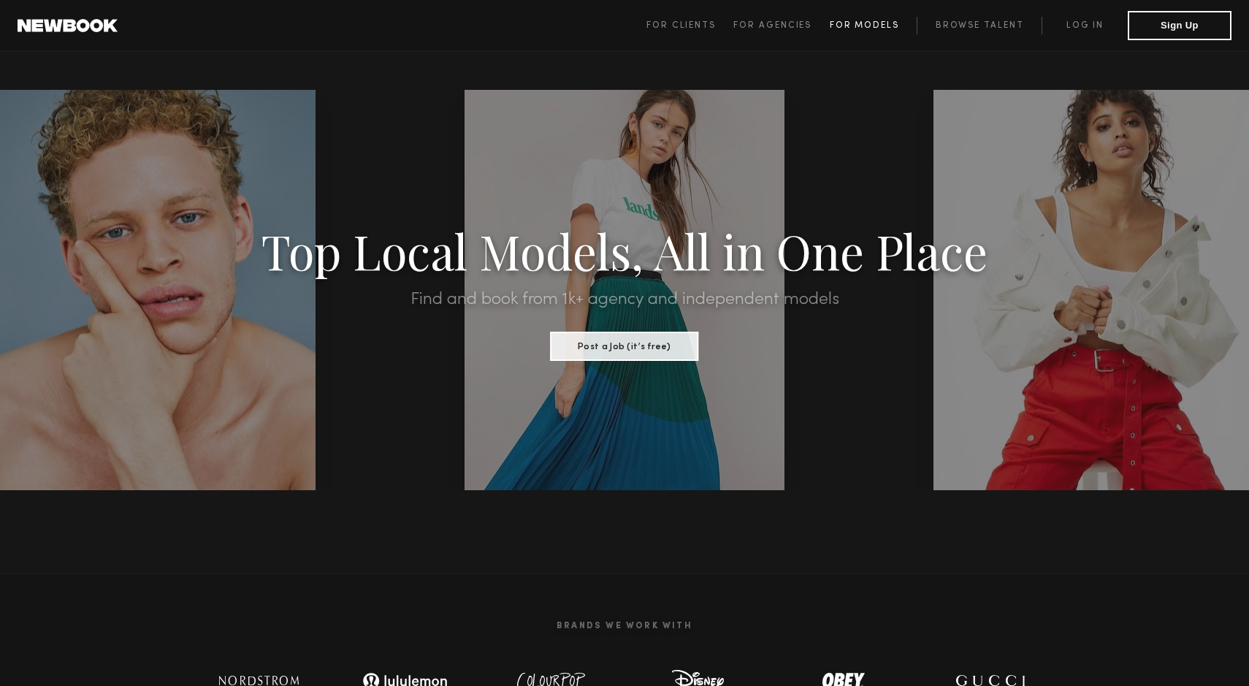
click at [865, 25] on span "For Models" at bounding box center [864, 25] width 69 height 9
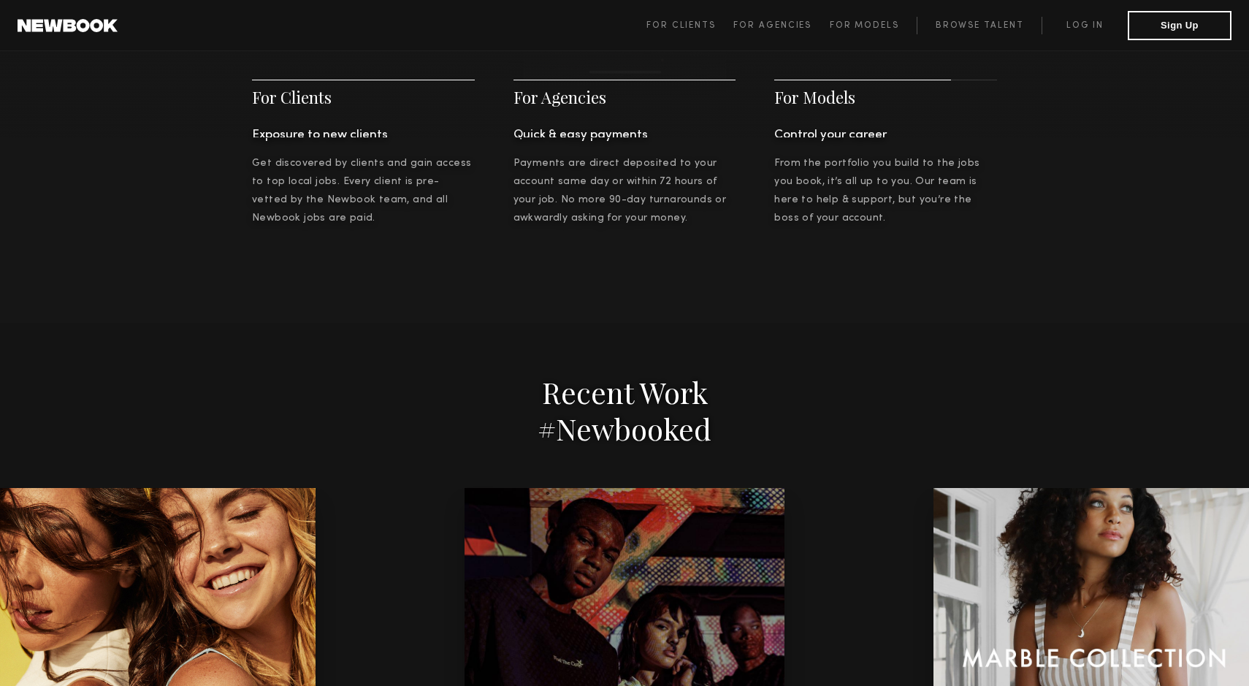
scroll to position [2894, 0]
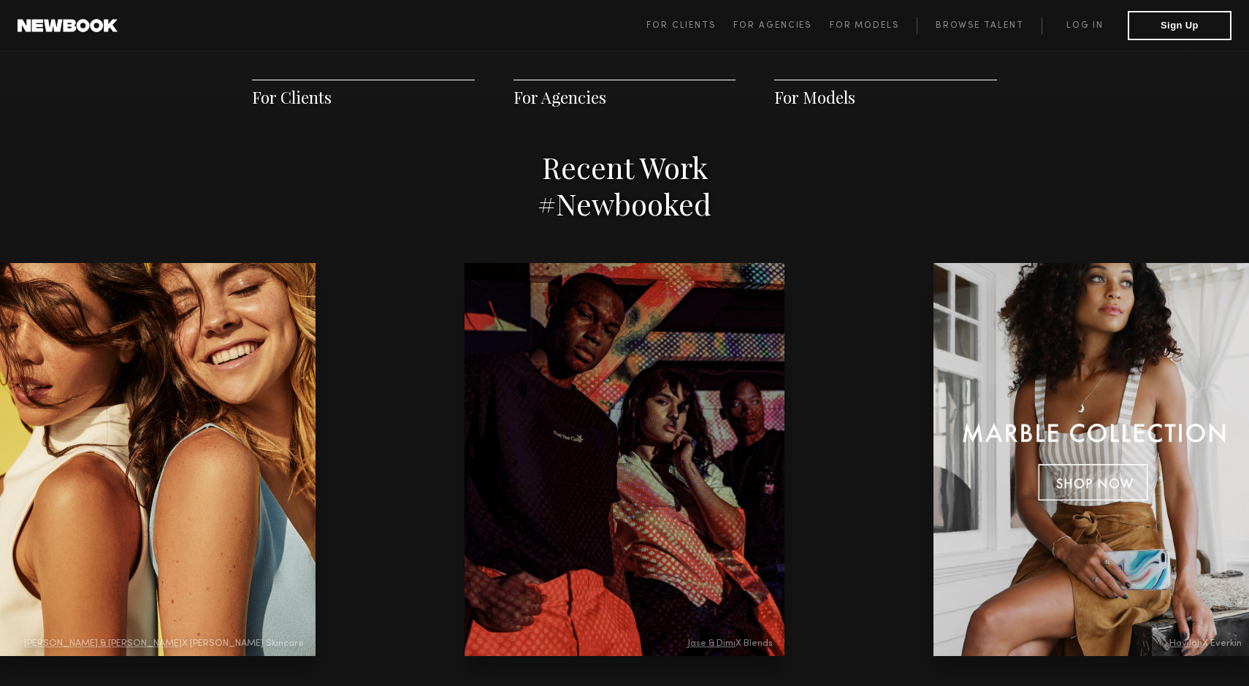
click at [934, 413] on div at bounding box center [1094, 459] width 320 height 393
click at [934, 458] on div at bounding box center [1094, 459] width 320 height 393
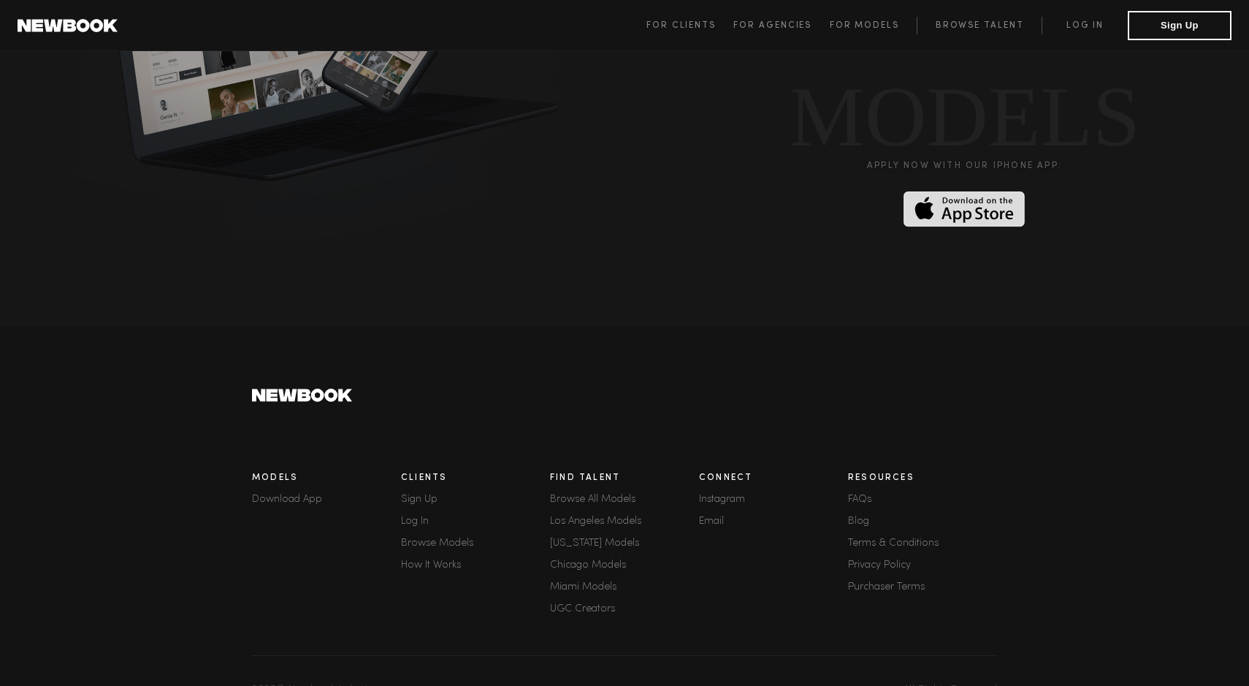
scroll to position [3879, 0]
click at [591, 495] on link "Browse All Models" at bounding box center [624, 500] width 149 height 10
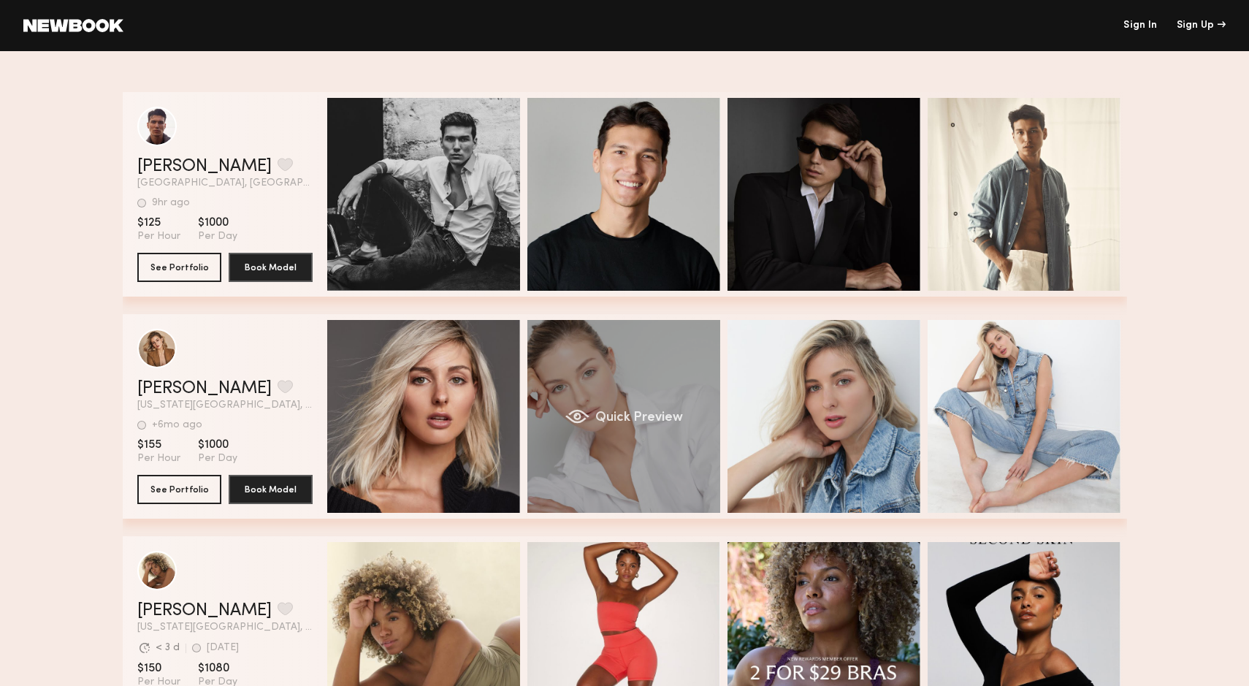
click at [540, 320] on div "Quick Preview" at bounding box center [624, 416] width 193 height 193
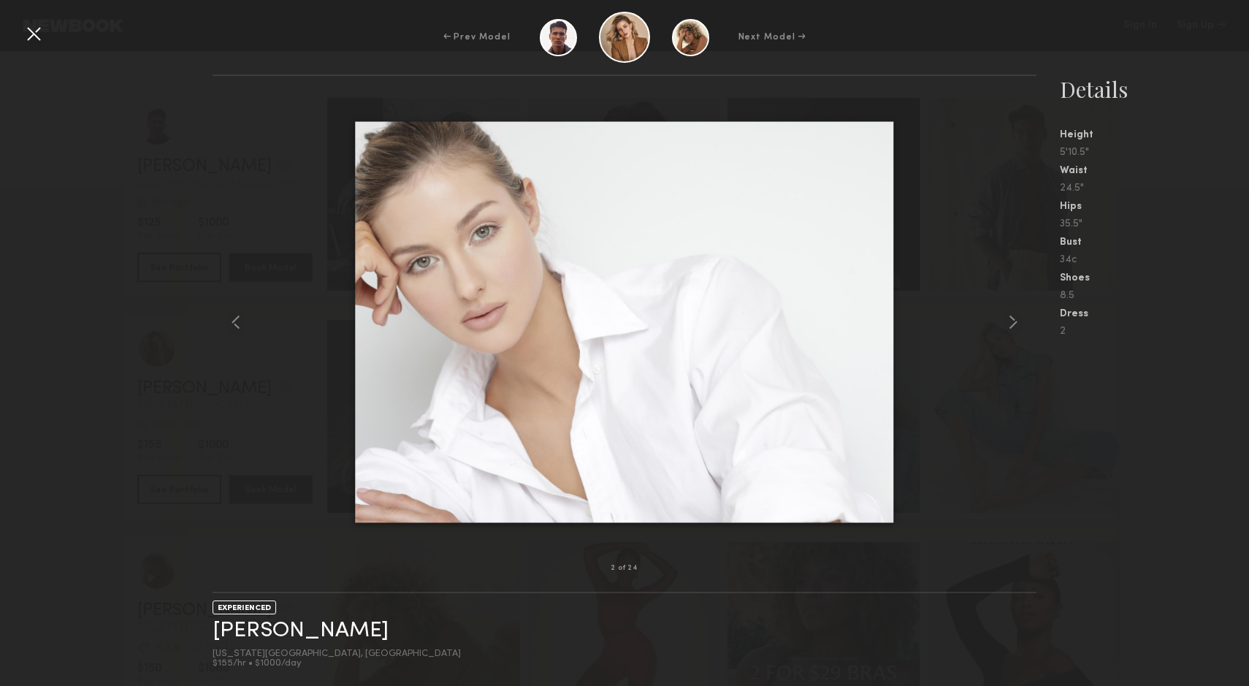
click at [30, 31] on div at bounding box center [33, 33] width 23 height 23
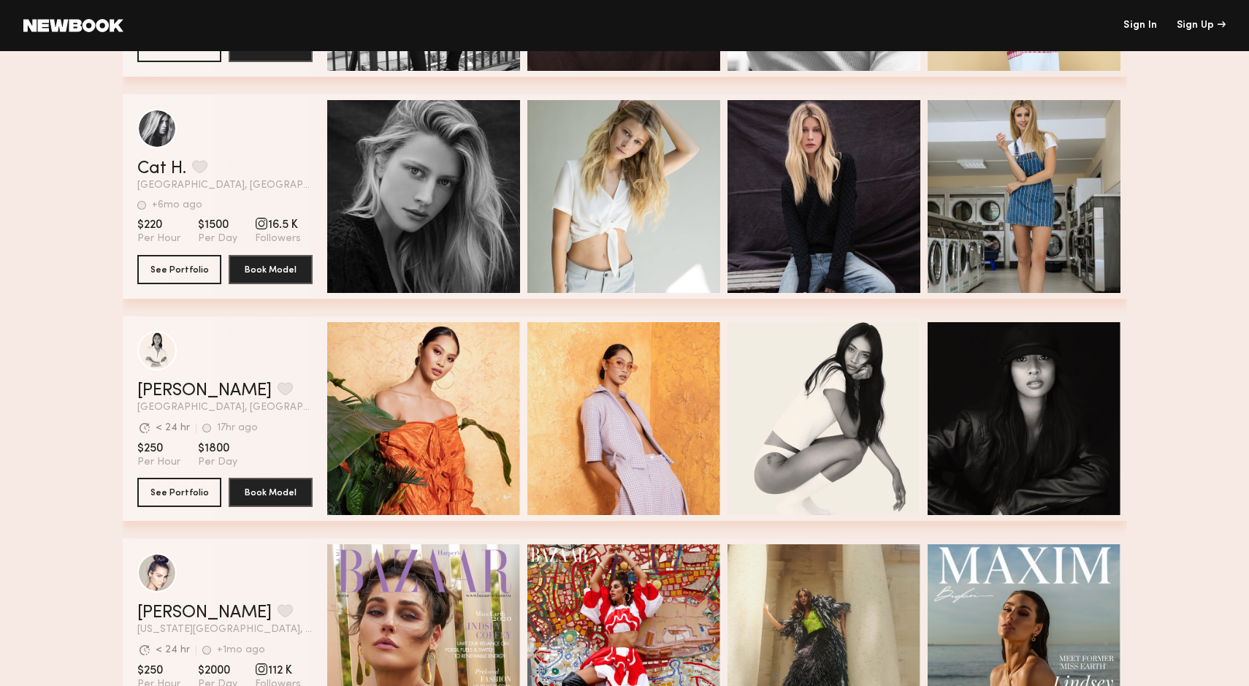
scroll to position [2216, 0]
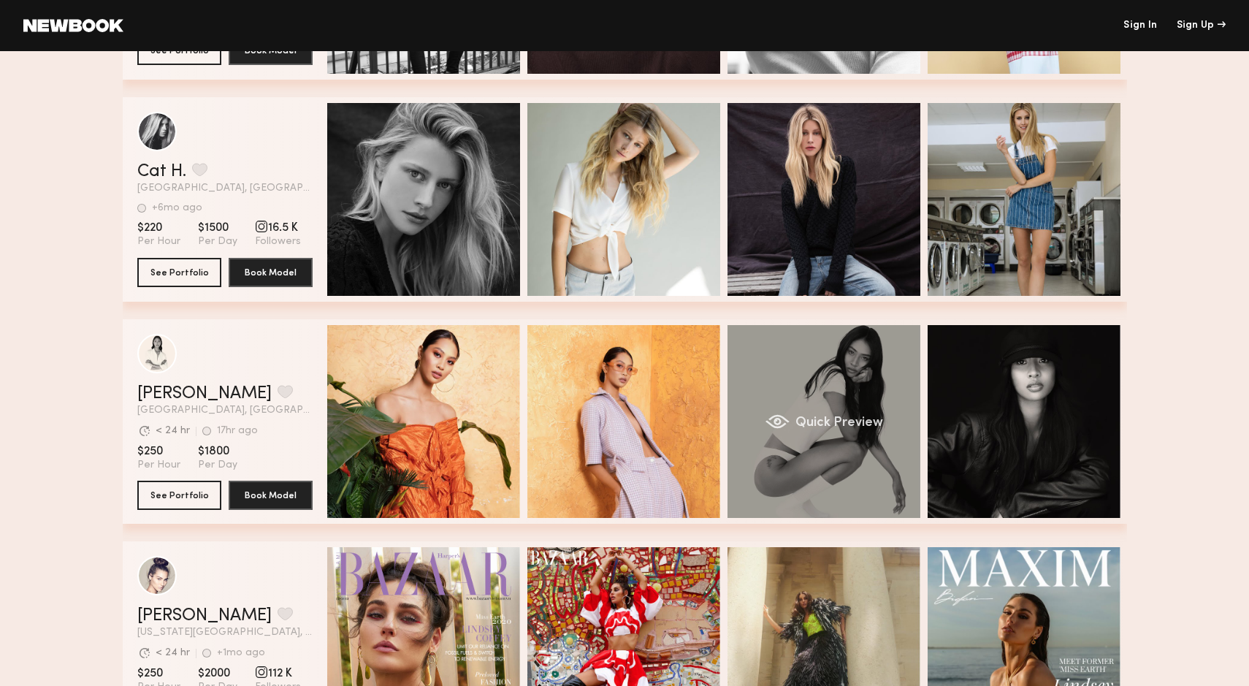
click at [762, 377] on div "Quick Preview" at bounding box center [824, 421] width 193 height 193
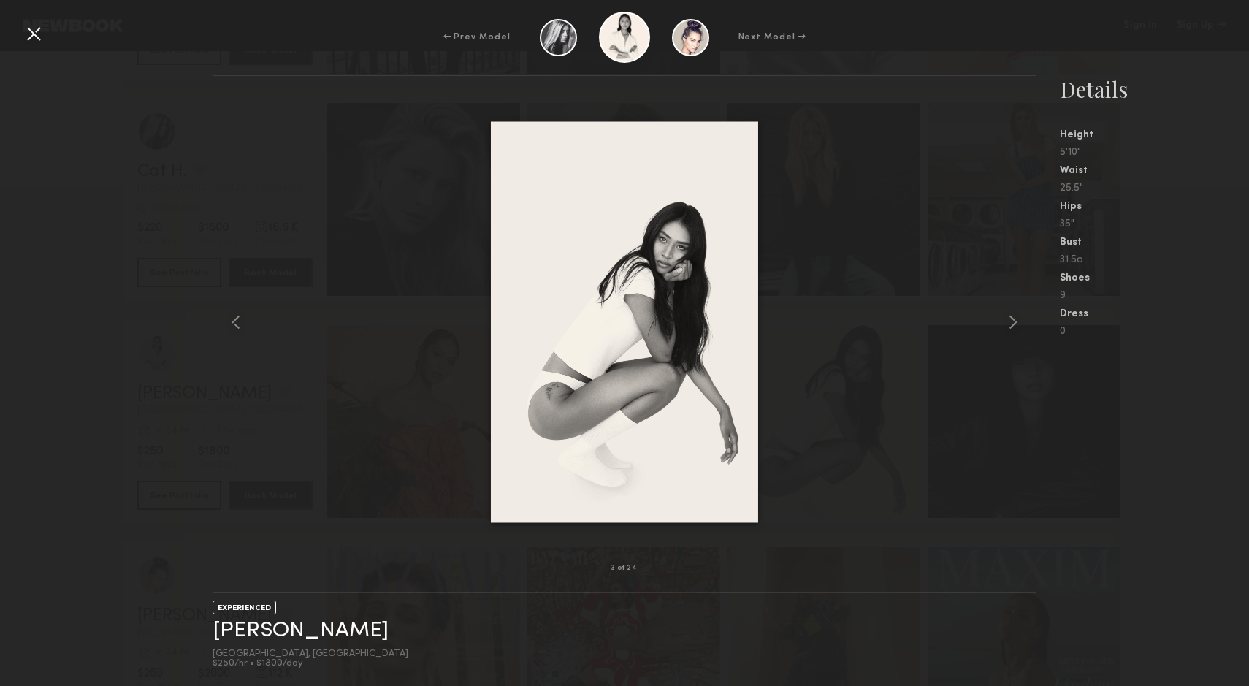
click at [39, 34] on div at bounding box center [33, 33] width 23 height 23
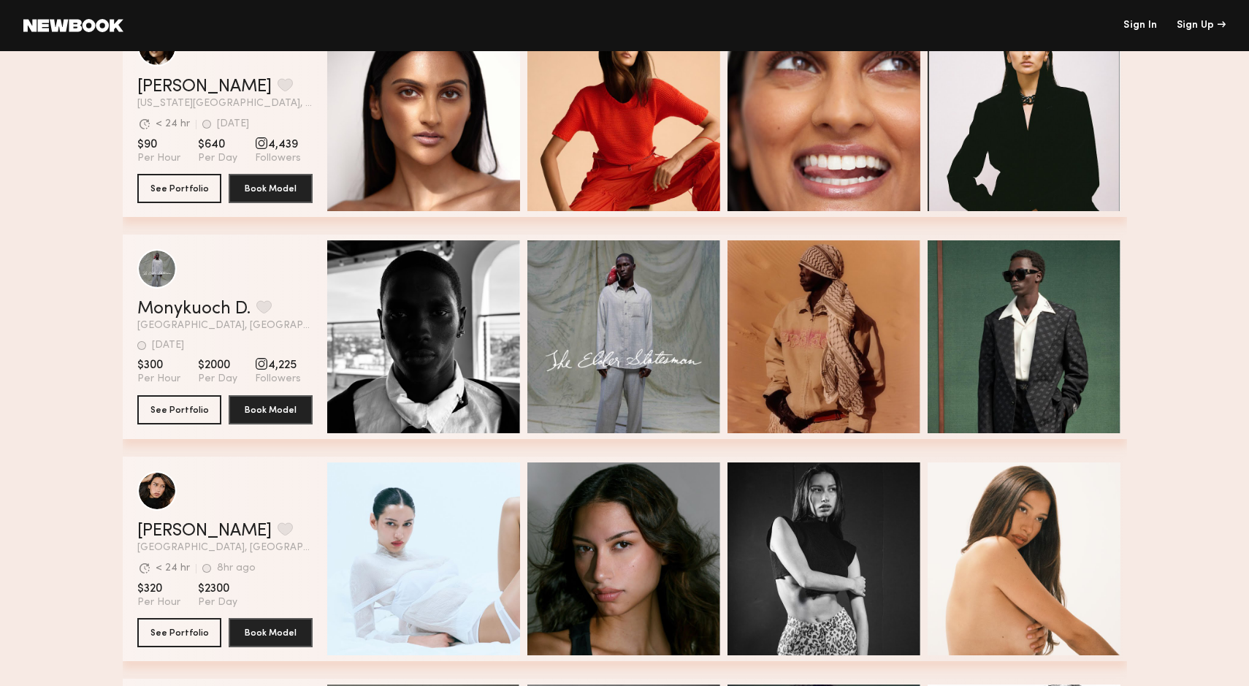
scroll to position [3355, 0]
